Goal: Navigation & Orientation: Find specific page/section

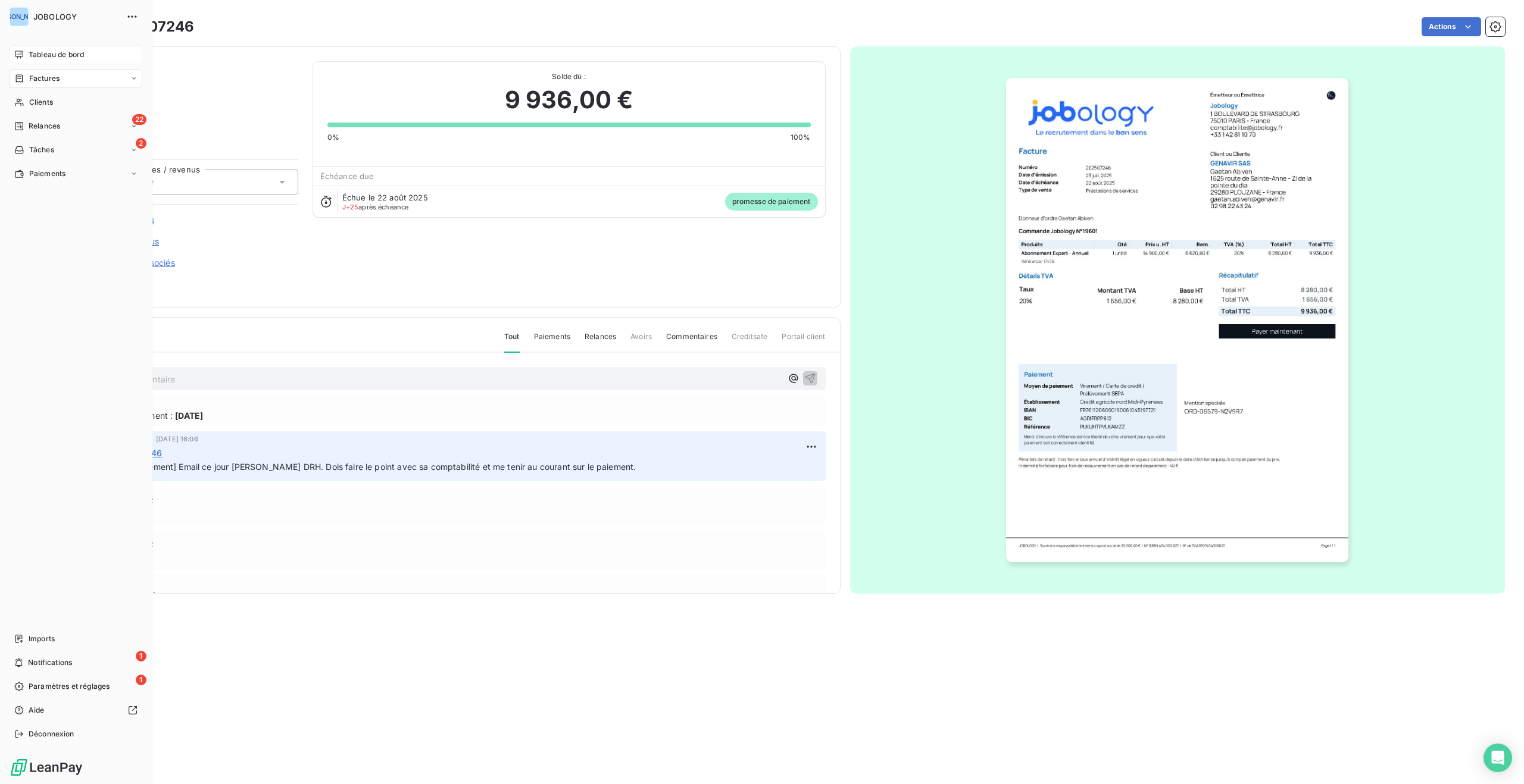
click at [29, 52] on span "Tableau de bord" at bounding box center [56, 54] width 55 height 10
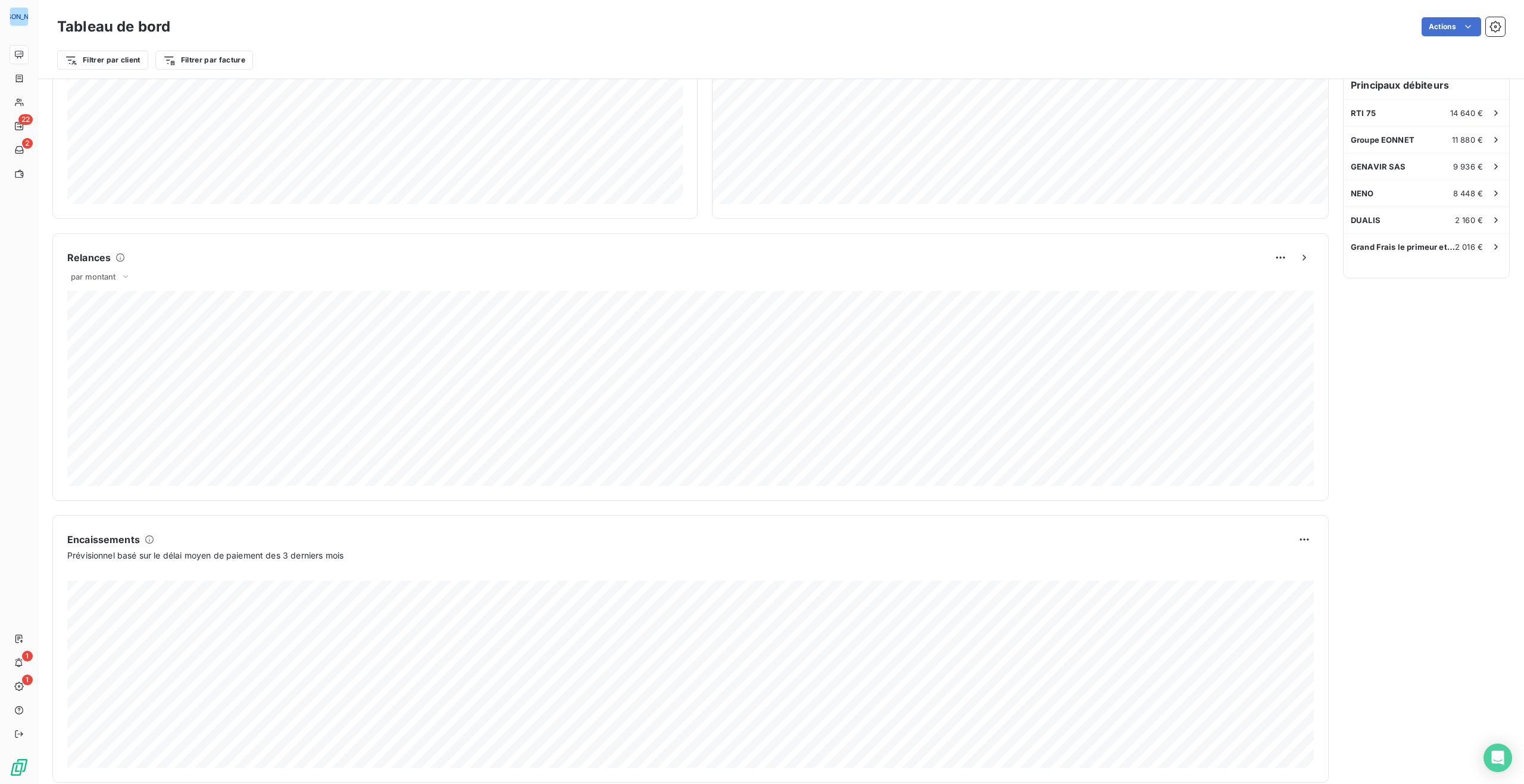
scroll to position [375, 0]
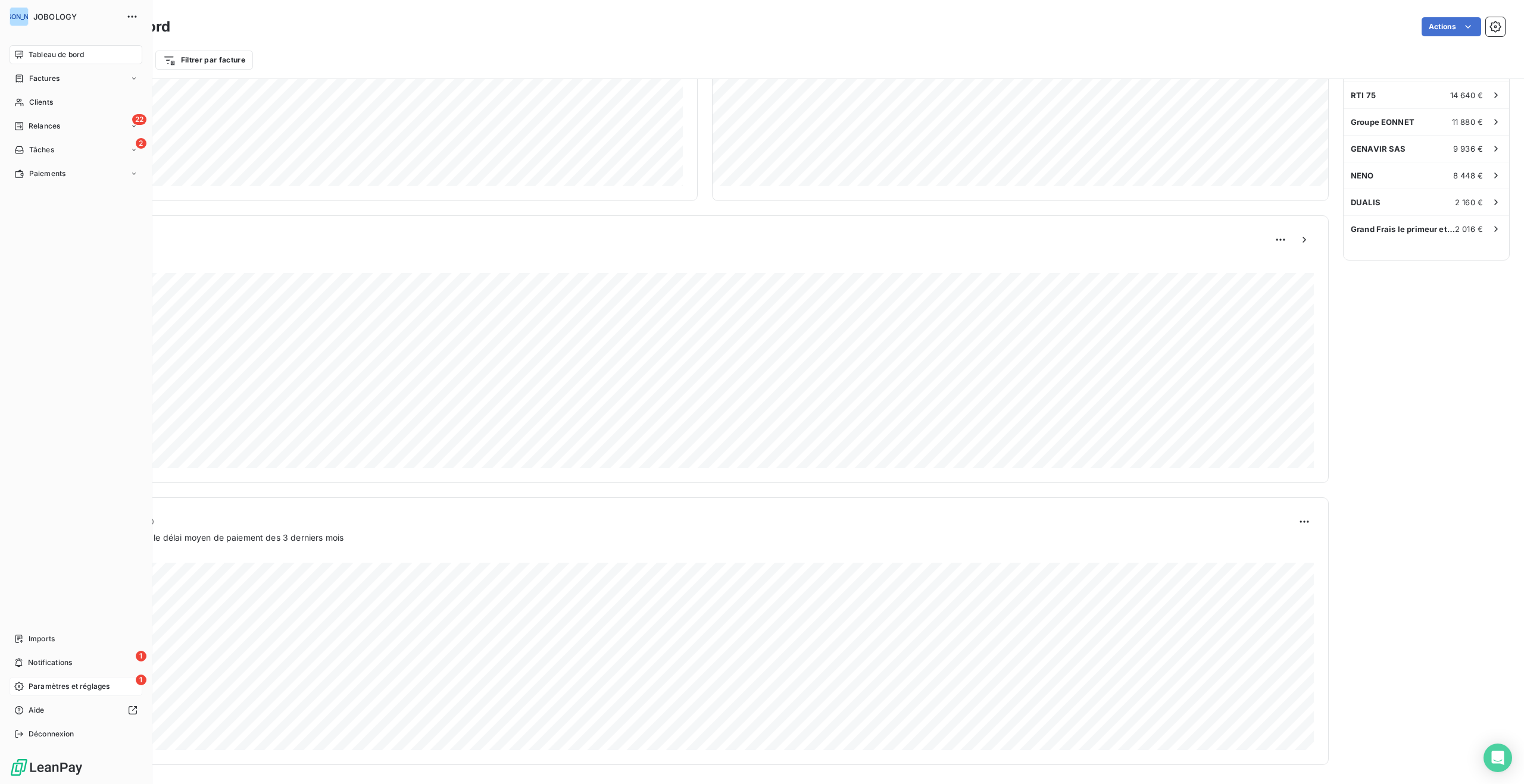
click at [54, 679] on div "1 Paramètres et réglages" at bounding box center [76, 686] width 133 height 19
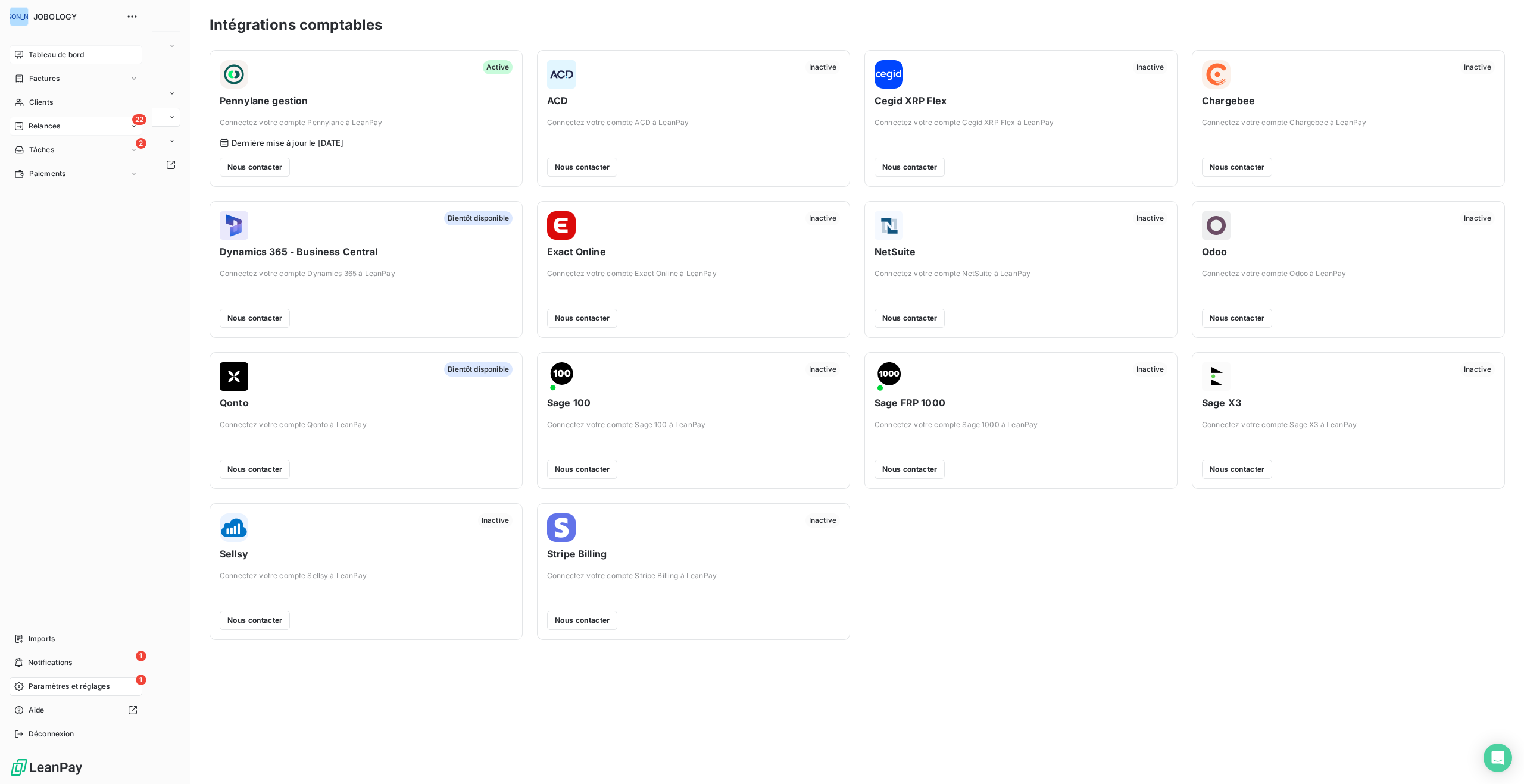
click at [54, 122] on span "Relances" at bounding box center [45, 126] width 31 height 10
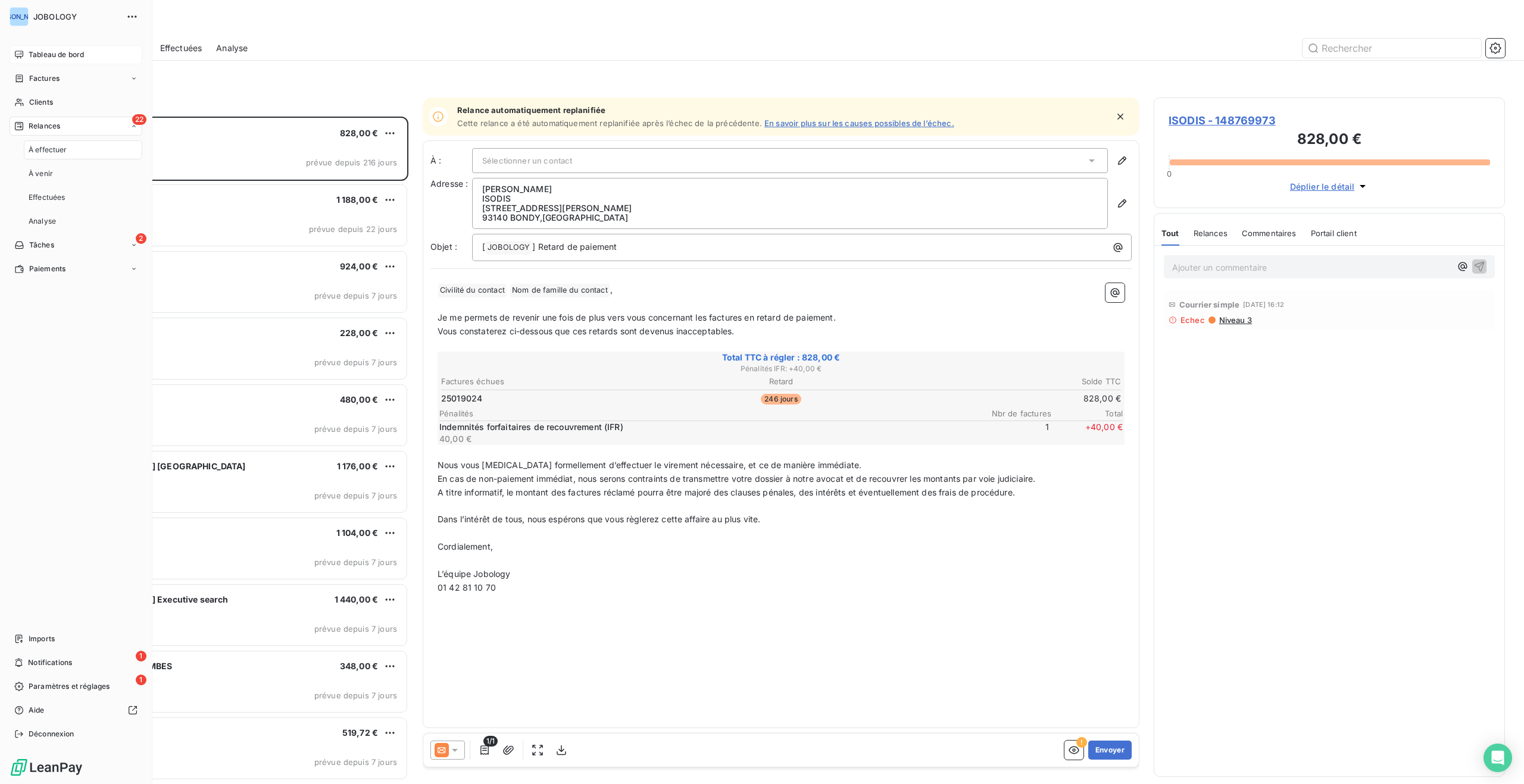
scroll to position [667, 351]
click at [81, 240] on div "2 Tâches" at bounding box center [76, 245] width 133 height 19
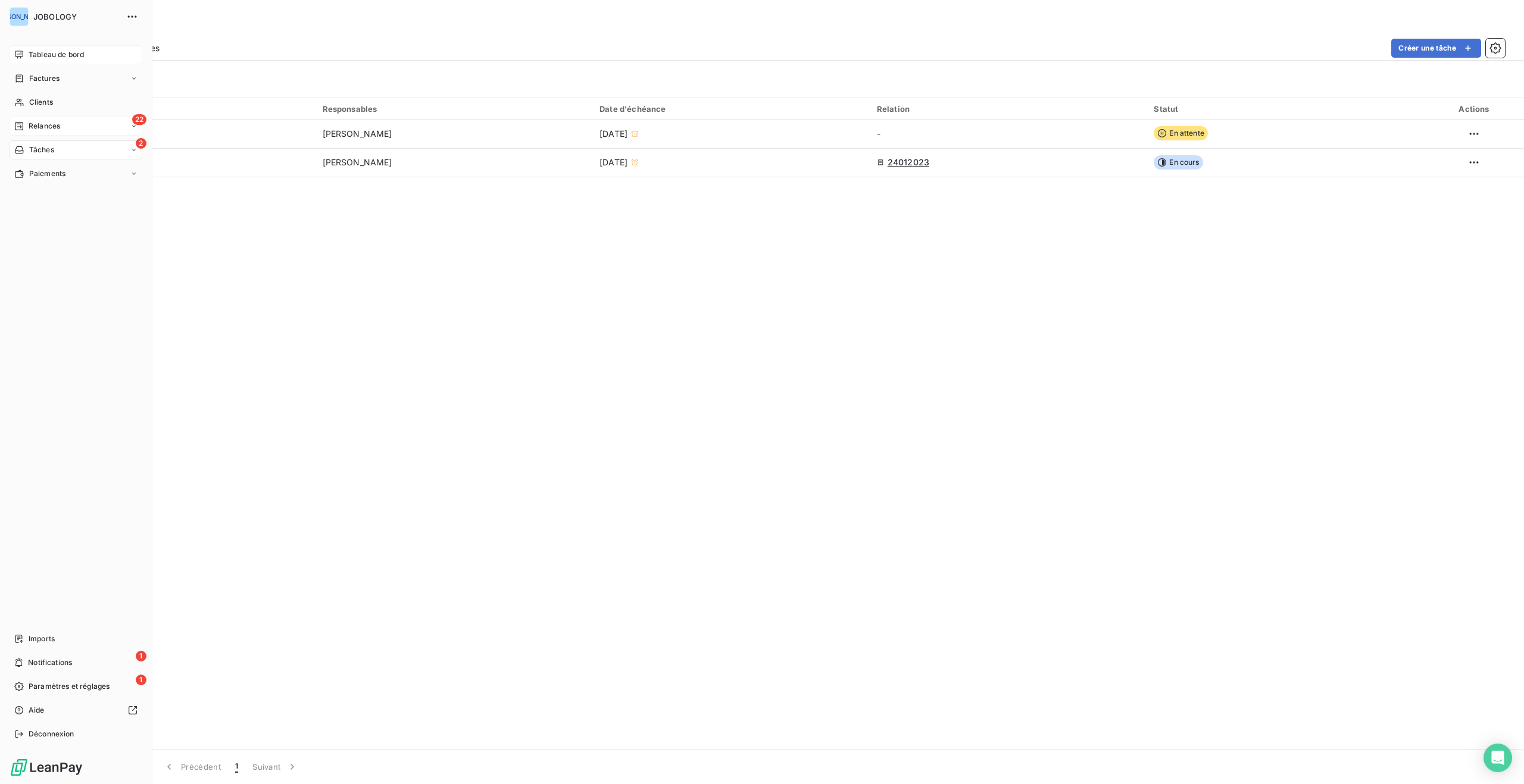
click at [35, 121] on span "Relances" at bounding box center [45, 126] width 31 height 10
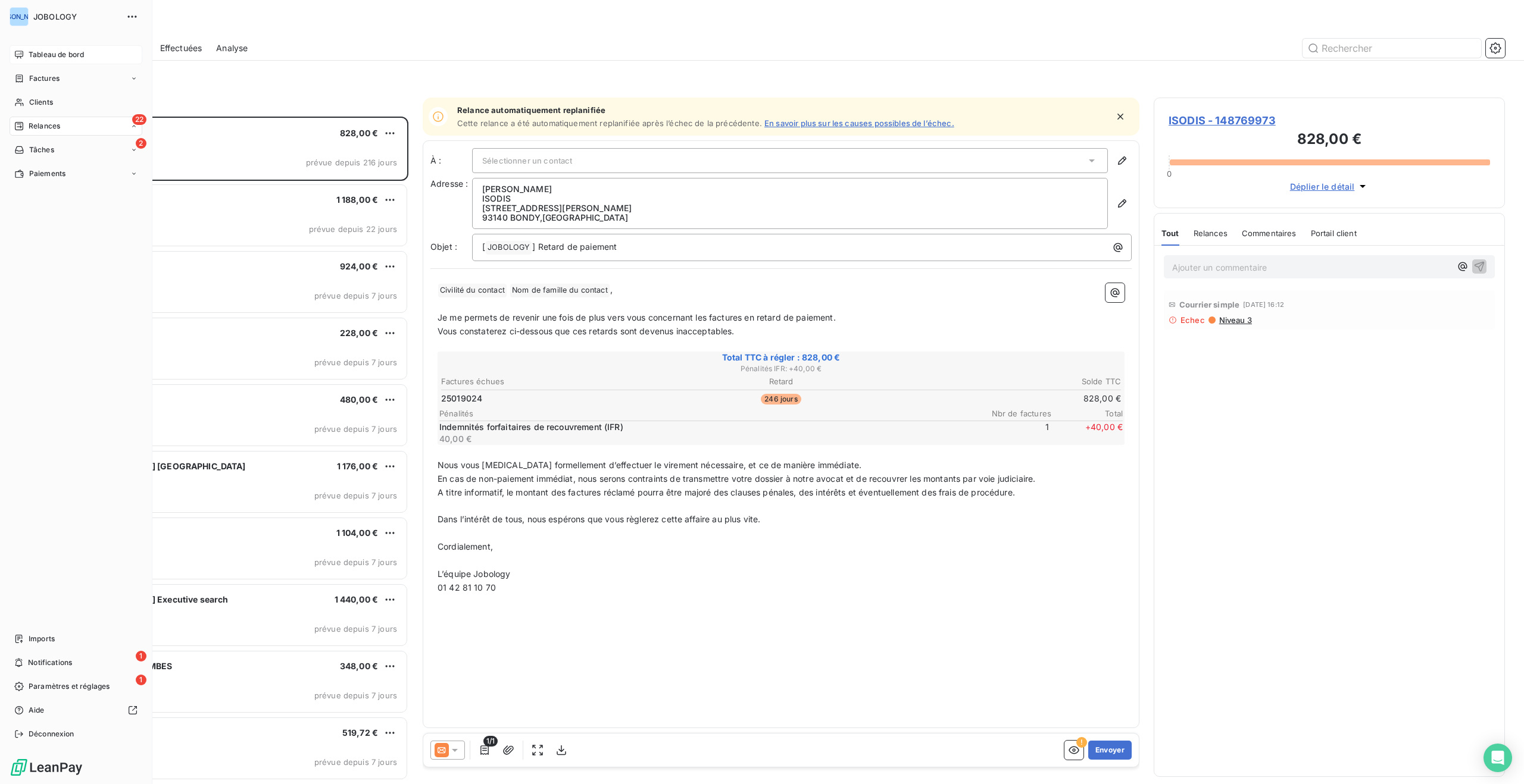
scroll to position [667, 351]
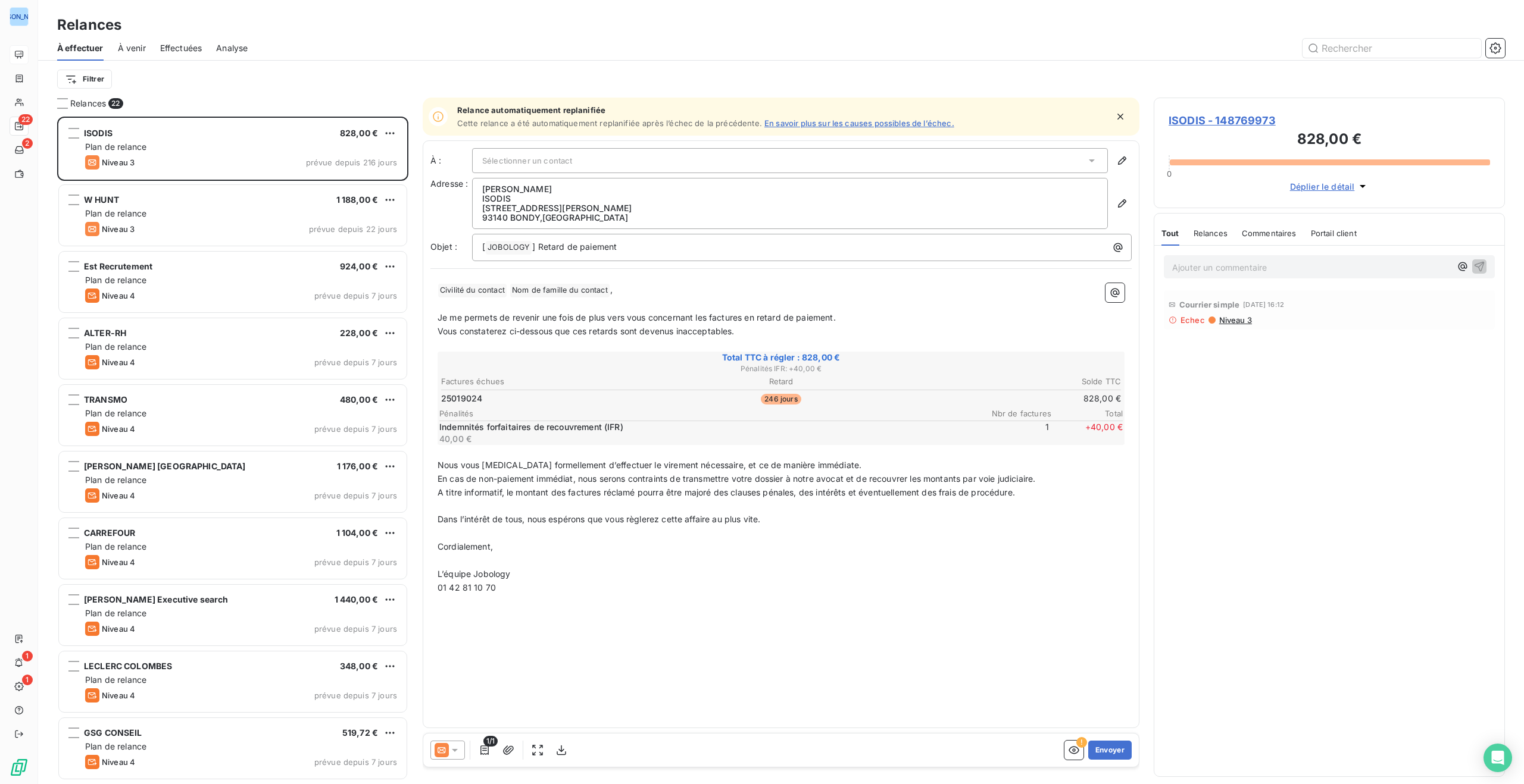
click at [187, 43] on span "Effectuées" at bounding box center [181, 48] width 42 height 12
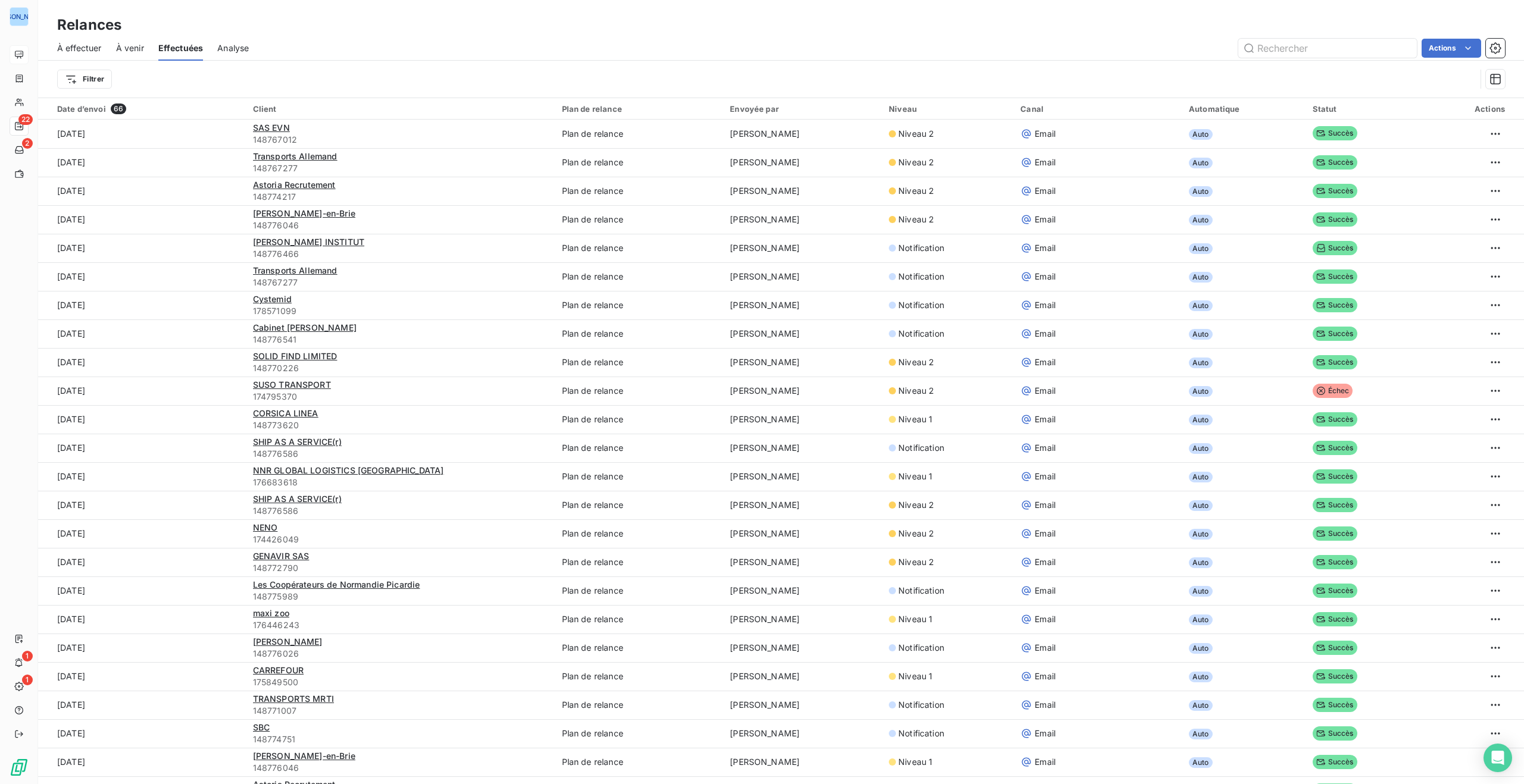
click at [79, 46] on span "À effectuer" at bounding box center [79, 48] width 45 height 12
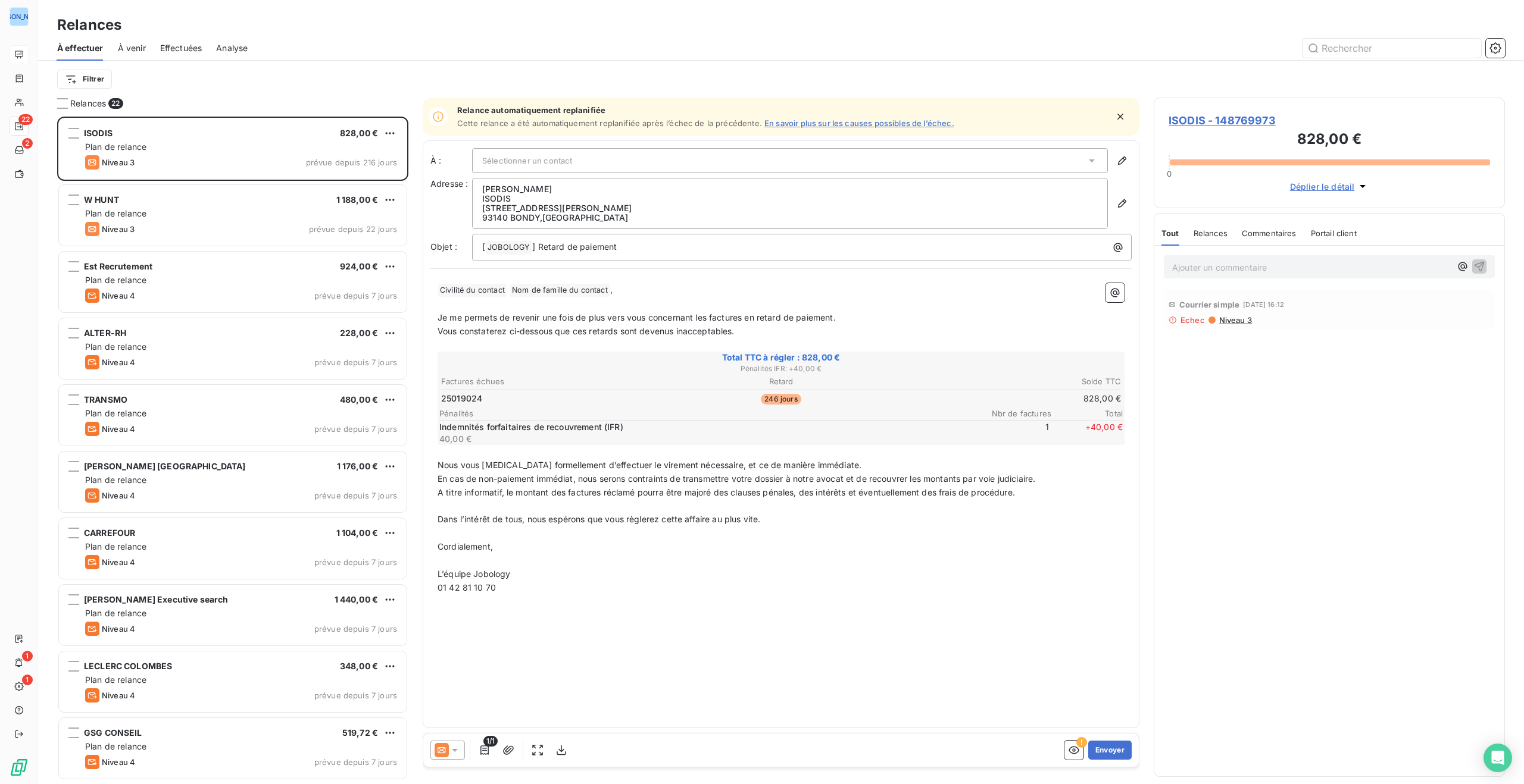
scroll to position [667, 351]
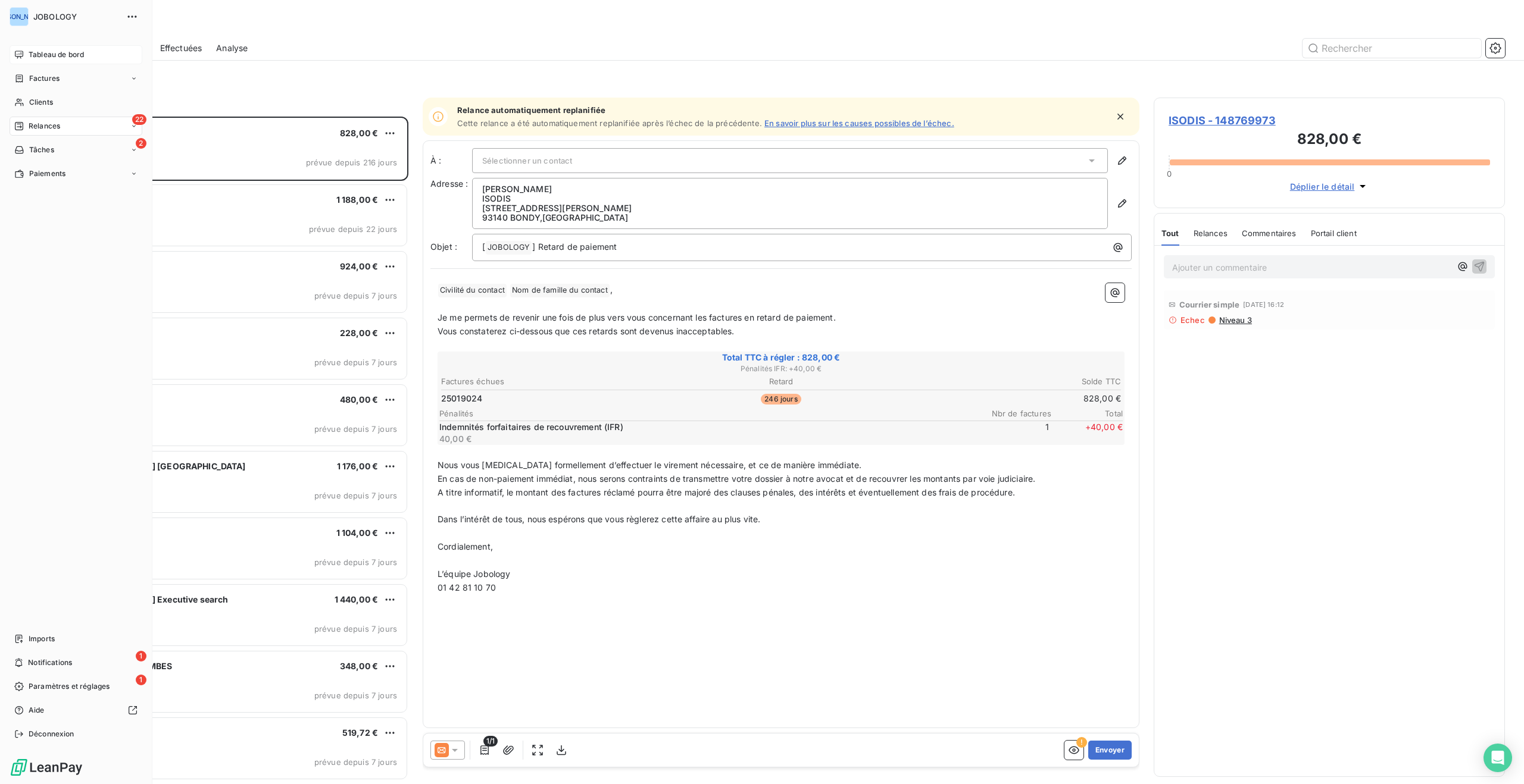
click at [32, 54] on span "Tableau de bord" at bounding box center [56, 54] width 55 height 10
